Goal: Information Seeking & Learning: Check status

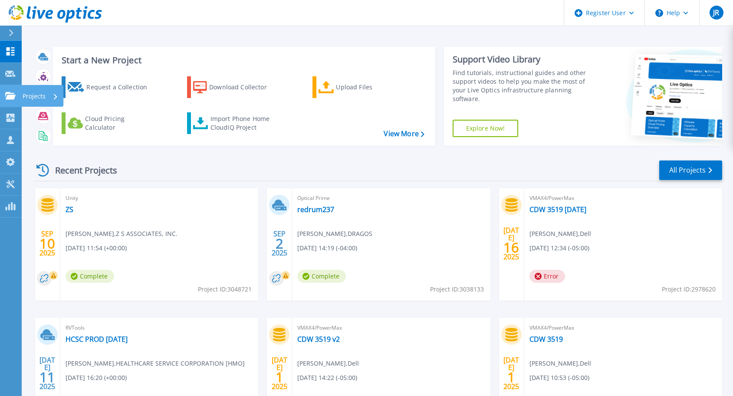
click at [25, 94] on p "Projects" at bounding box center [34, 96] width 23 height 23
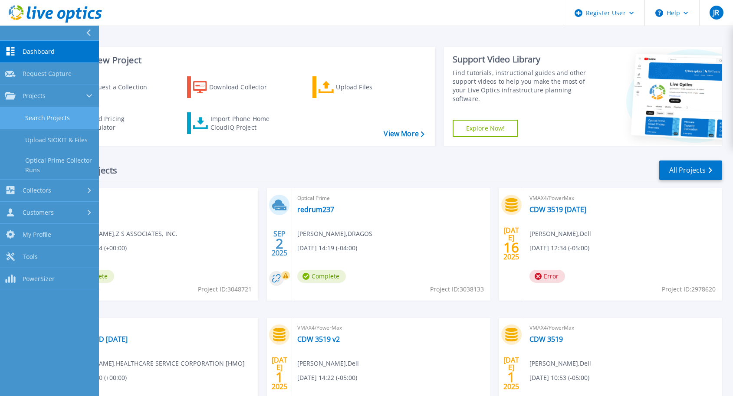
click at [48, 115] on link "Search Projects" at bounding box center [49, 118] width 99 height 22
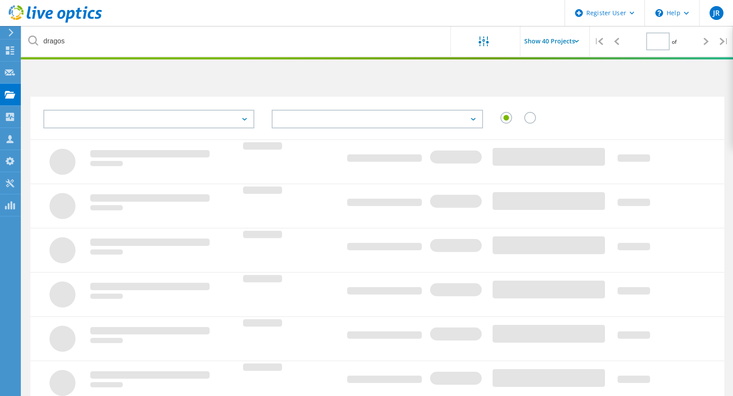
type input "1"
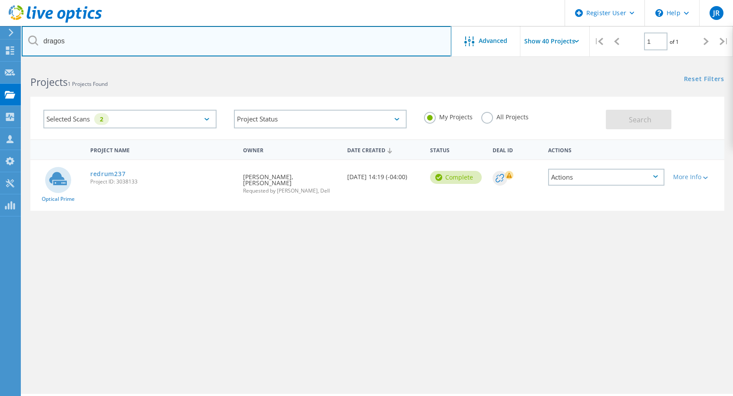
drag, startPoint x: 77, startPoint y: 46, endPoint x: 31, endPoint y: 43, distance: 46.5
click at [31, 43] on div "dragos" at bounding box center [236, 41] width 429 height 30
type input "1057"
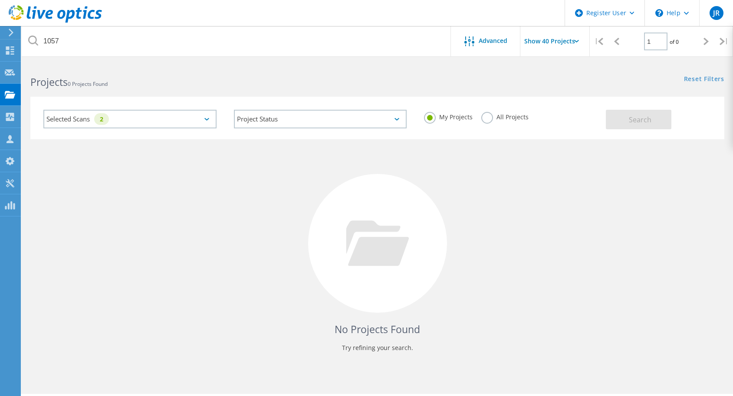
click at [488, 115] on label "All Projects" at bounding box center [504, 116] width 47 height 8
click at [0, 0] on input "All Projects" at bounding box center [0, 0] width 0 height 0
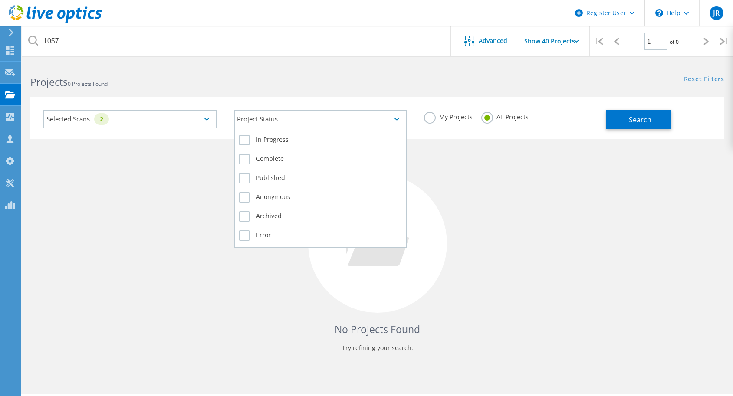
click at [312, 112] on div "Project Status" at bounding box center [320, 119] width 173 height 19
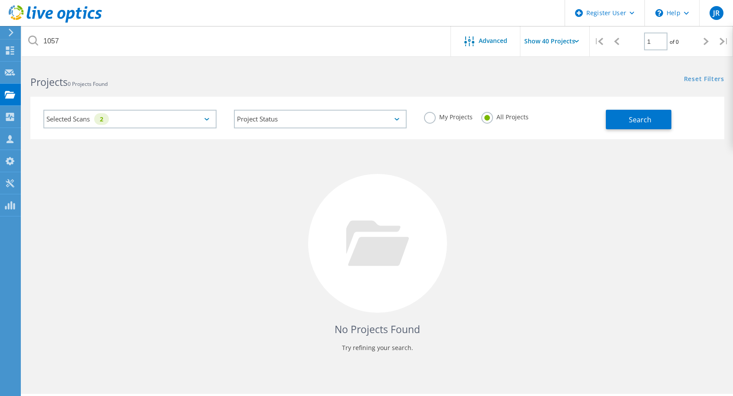
click at [131, 108] on div "Selected Scans 2" at bounding box center [130, 119] width 190 height 36
click at [135, 122] on div "Selected Scans 2" at bounding box center [129, 119] width 173 height 19
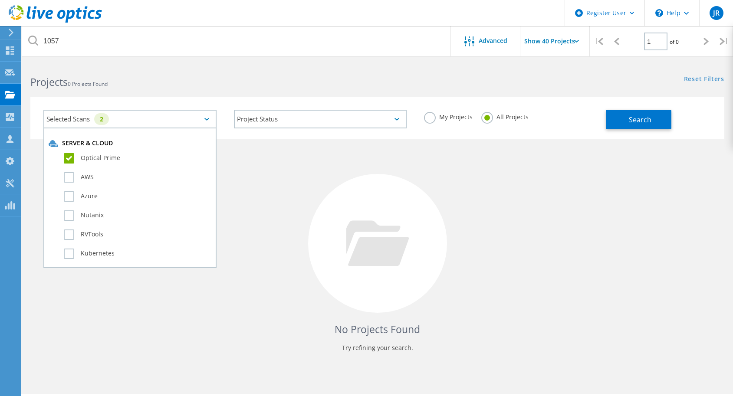
click at [69, 158] on label "Optical Prime" at bounding box center [137, 158] width 147 height 10
click at [0, 0] on input "Optical Prime" at bounding box center [0, 0] width 0 height 0
click at [67, 192] on label "Unity" at bounding box center [137, 193] width 147 height 10
click at [0, 0] on input "Unity" at bounding box center [0, 0] width 0 height 0
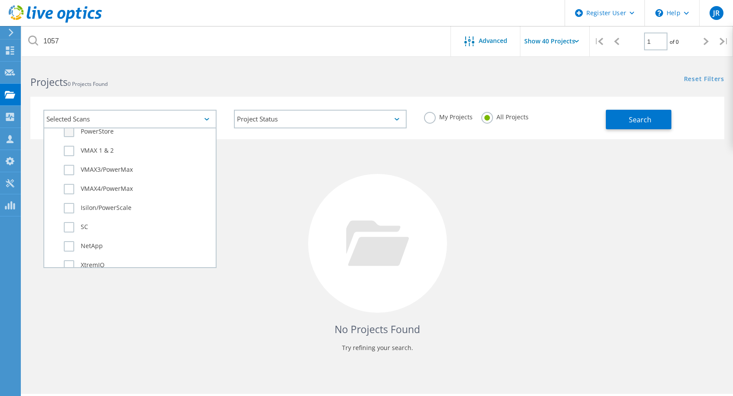
scroll to position [260, 0]
click at [71, 183] on label "VMAX4/PowerMax" at bounding box center [137, 182] width 147 height 10
click at [0, 0] on input "VMAX4/PowerMax" at bounding box center [0, 0] width 0 height 0
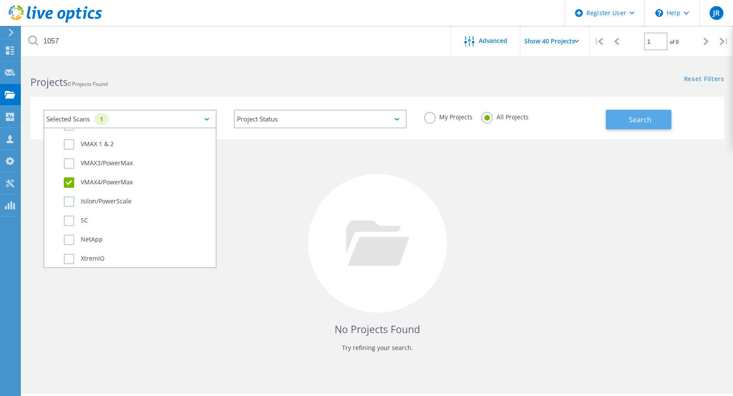
click at [635, 121] on span "Search" at bounding box center [640, 120] width 23 height 10
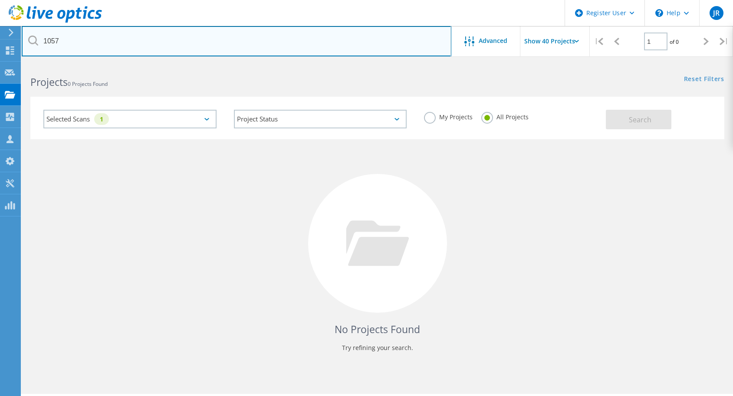
drag, startPoint x: 63, startPoint y: 44, endPoint x: 30, endPoint y: 37, distance: 33.7
click at [30, 37] on div "1057" at bounding box center [236, 41] width 429 height 30
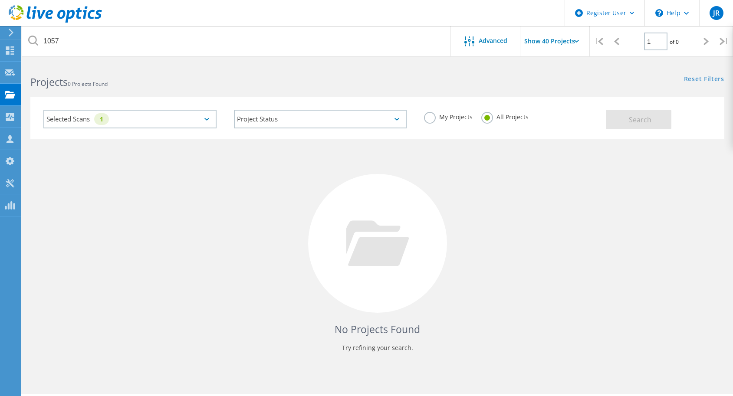
click at [233, 217] on div "No Projects Found Try refining your search." at bounding box center [377, 251] width 694 height 224
